Goal: Navigation & Orientation: Find specific page/section

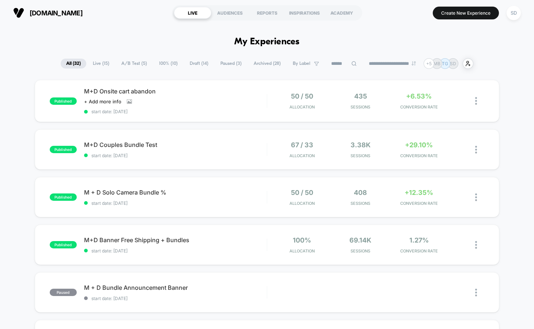
click at [126, 64] on span "A/B Test ( 5 )" at bounding box center [134, 64] width 37 height 10
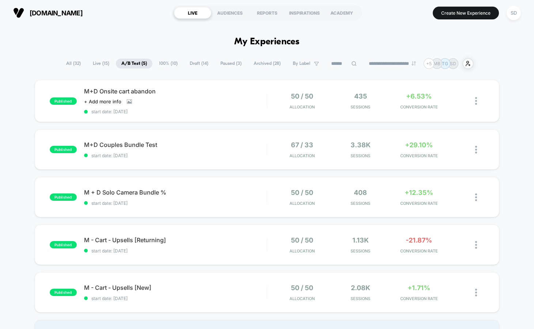
click at [195, 64] on span "Draft ( 14 )" at bounding box center [199, 64] width 30 height 10
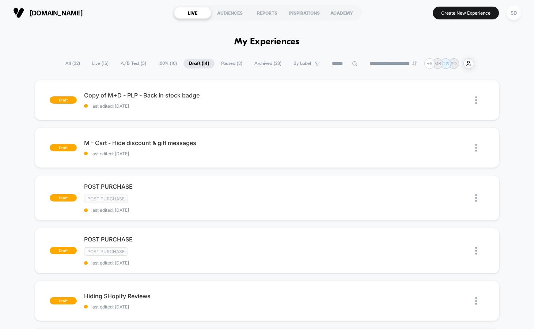
click at [97, 65] on span "Live ( 15 )" at bounding box center [100, 64] width 27 height 10
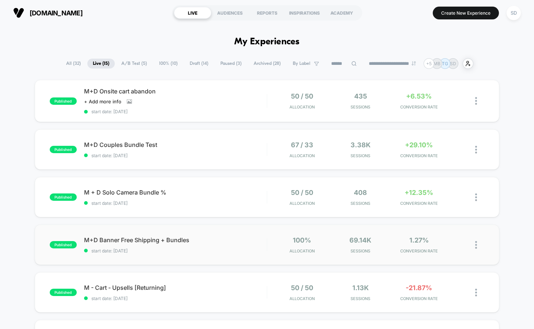
scroll to position [180, 0]
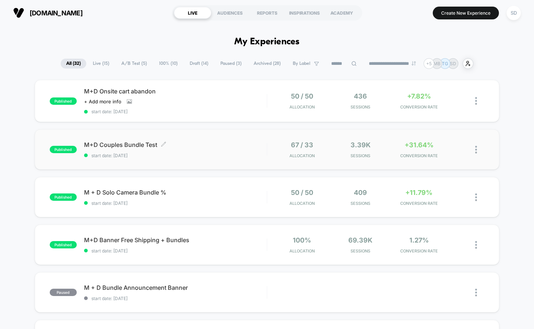
click at [113, 143] on span "M+D Couples Bundle Test Click to edit experience details" at bounding box center [175, 144] width 183 height 7
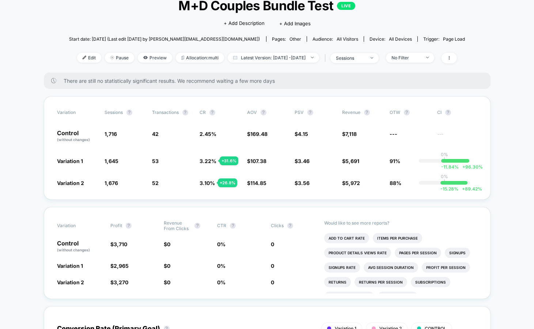
scroll to position [54, 0]
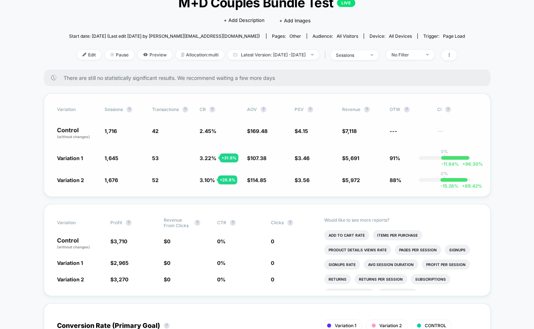
click at [259, 110] on span "AOV ?" at bounding box center [267, 109] width 40 height 6
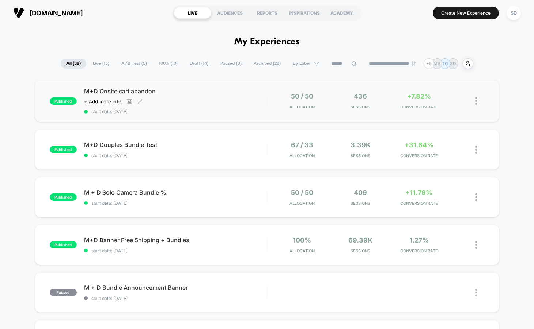
click at [125, 90] on span "M+D Onsite cart abandon" at bounding box center [175, 90] width 183 height 7
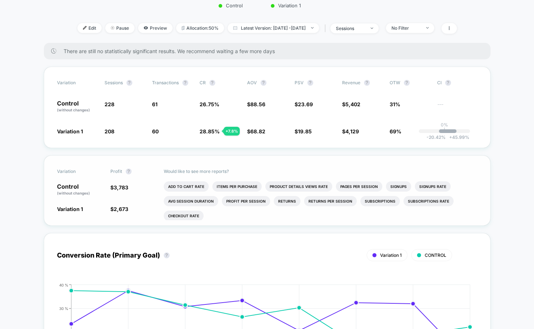
scroll to position [-5, 0]
